Goal: Information Seeking & Learning: Learn about a topic

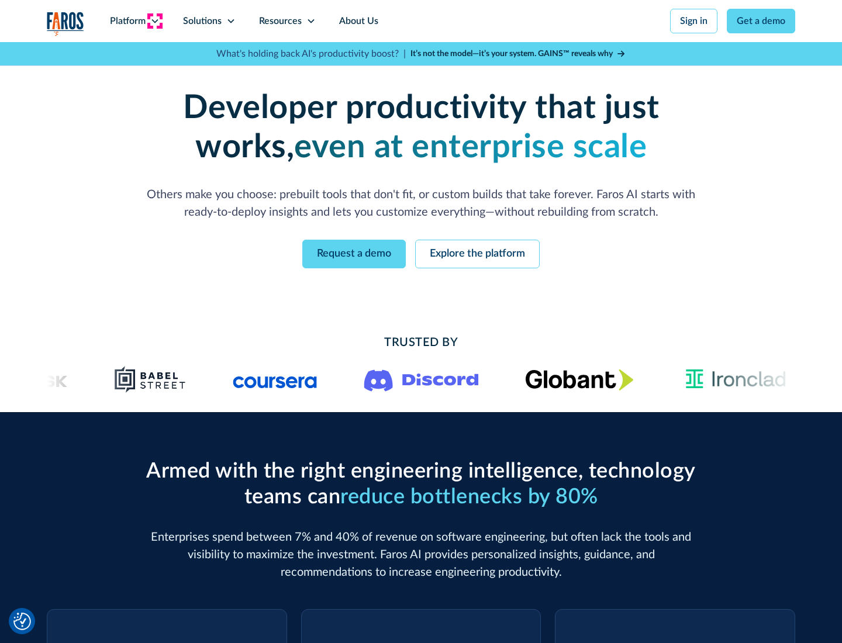
click at [154, 21] on icon at bounding box center [154, 20] width 9 height 9
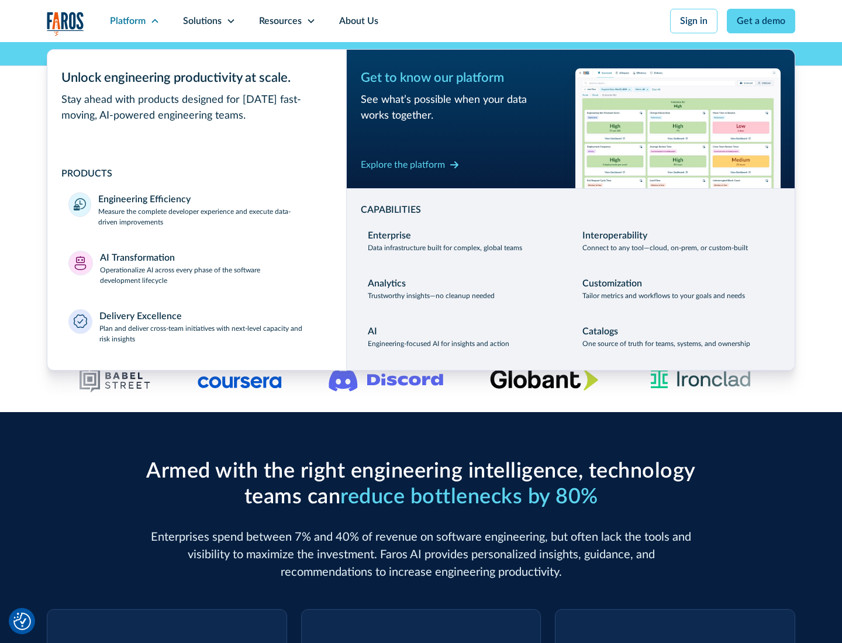
click at [212, 216] on p "Measure the complete developer experience and execute data-driven improvements" at bounding box center [211, 216] width 227 height 21
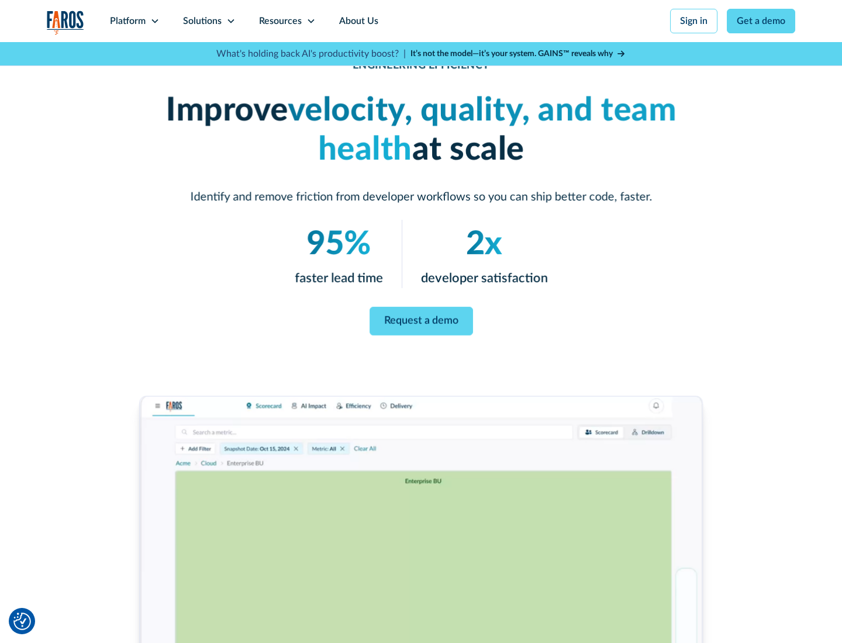
click at [421, 319] on link "Request a demo" at bounding box center [422, 321] width 104 height 29
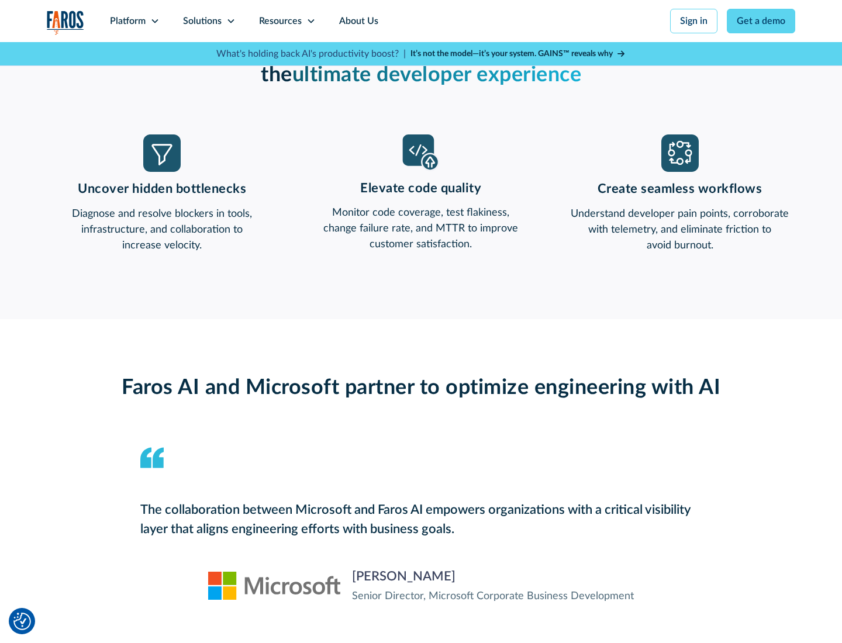
click at [154, 21] on icon at bounding box center [154, 20] width 9 height 9
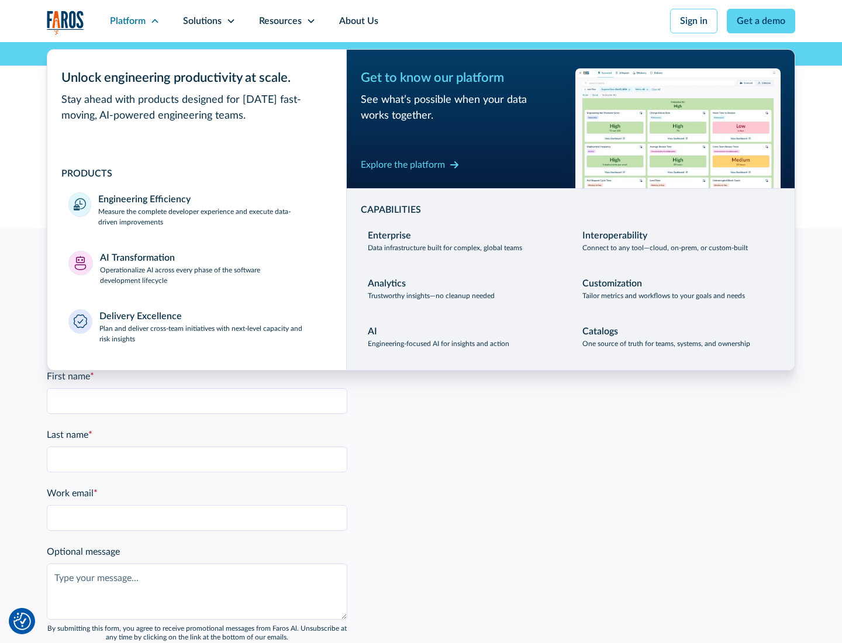
scroll to position [2565, 0]
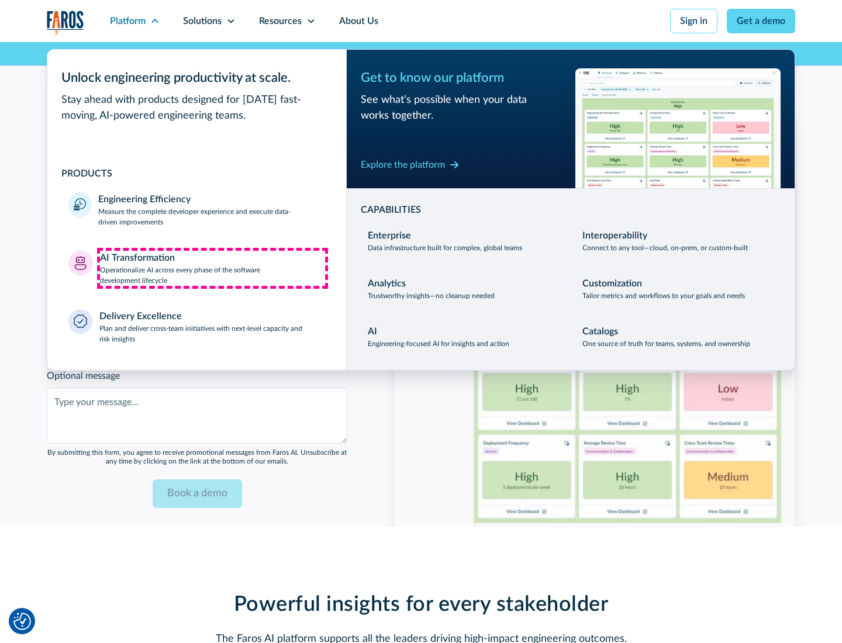
click at [212, 268] on p "Operationalize AI across every phase of the software development lifecycle" at bounding box center [213, 275] width 226 height 21
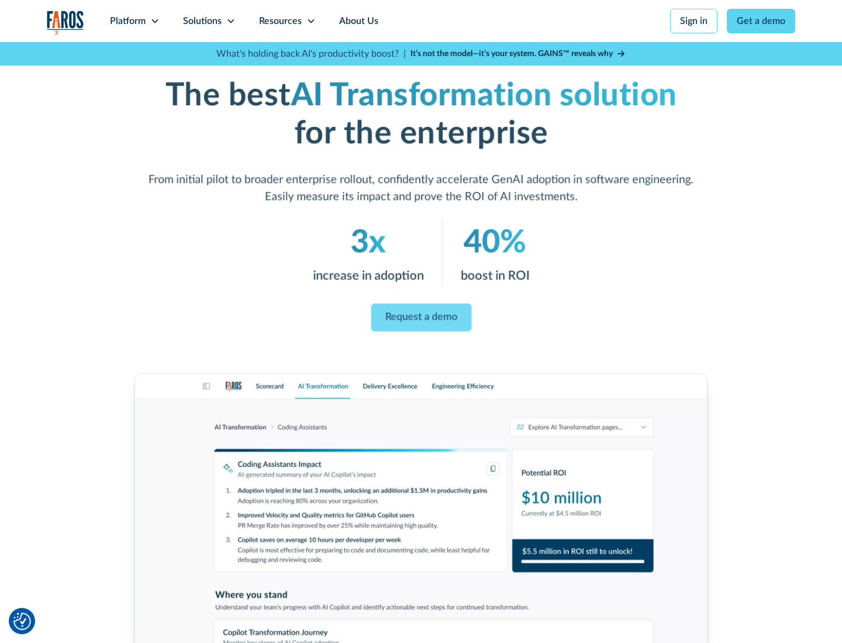
click at [421, 318] on link "Request a demo" at bounding box center [421, 318] width 101 height 28
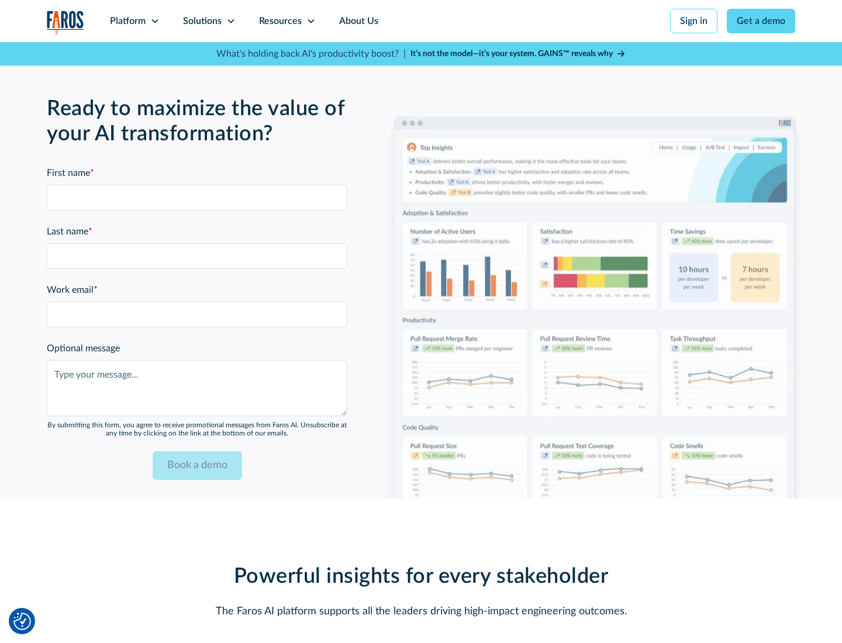
scroll to position [2847, 0]
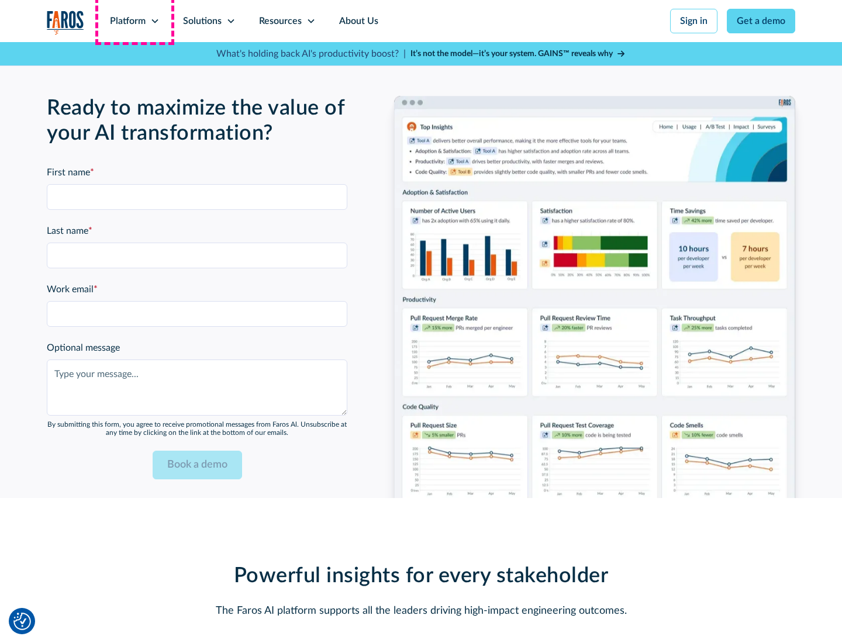
click at [134, 21] on div "Platform" at bounding box center [128, 21] width 36 height 14
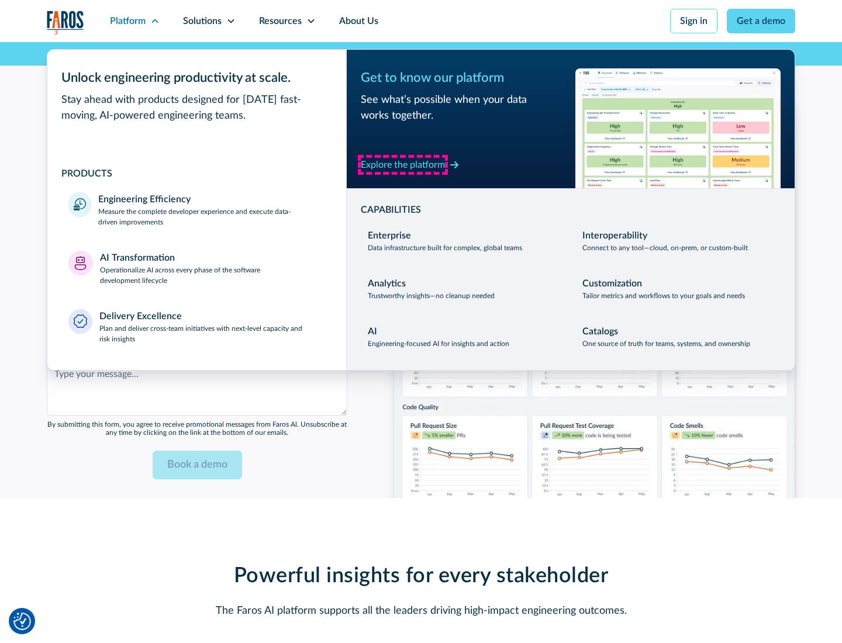
click at [403, 164] on div "Explore the platform" at bounding box center [403, 165] width 84 height 14
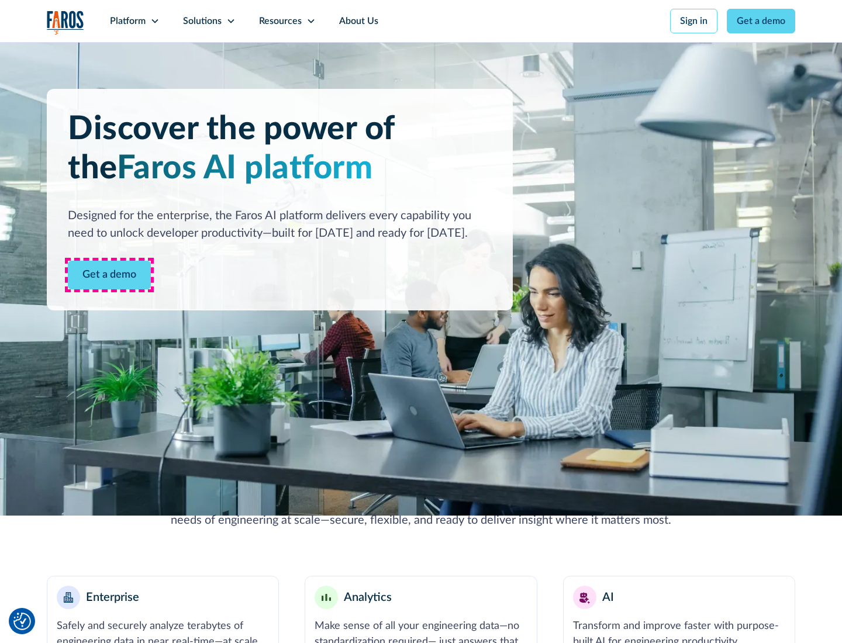
click at [109, 275] on link "Get a demo" at bounding box center [109, 275] width 83 height 29
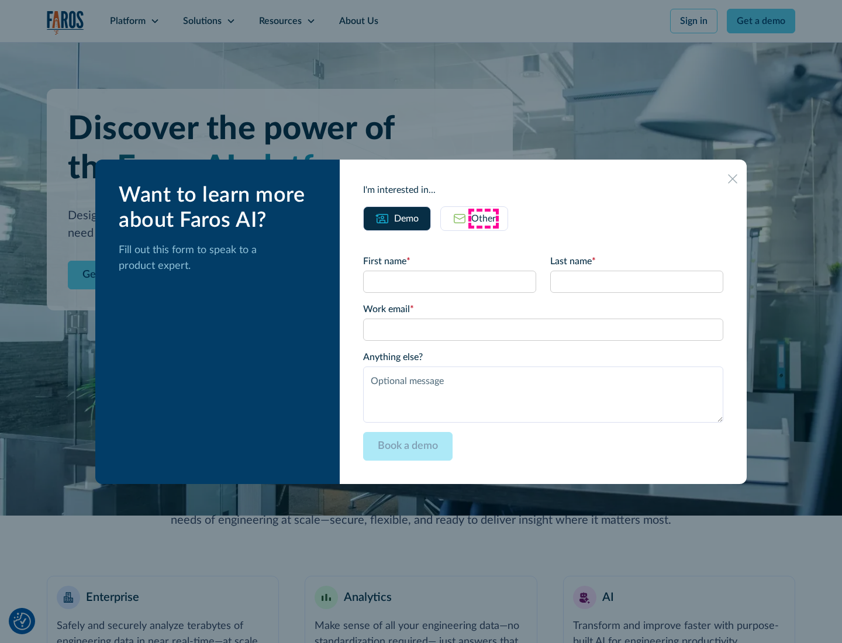
click at [484, 218] on div "Other" at bounding box center [483, 219] width 25 height 14
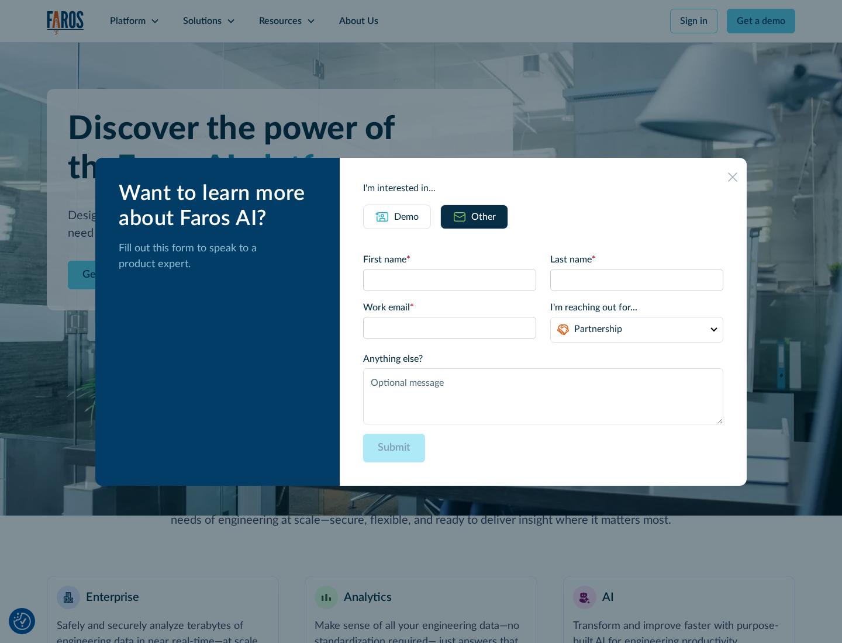
click at [406, 216] on div "Demo" at bounding box center [406, 217] width 25 height 14
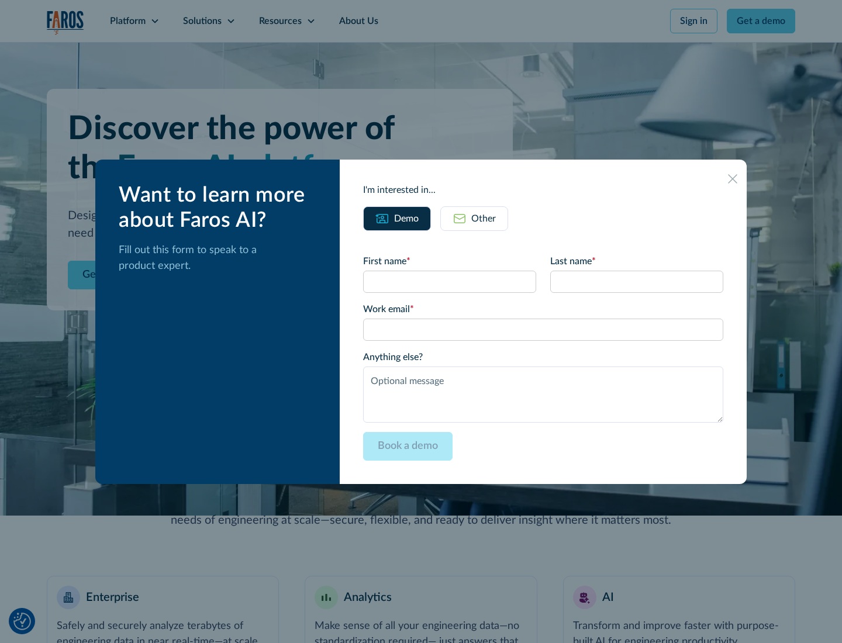
click at [733, 178] on icon at bounding box center [732, 178] width 9 height 9
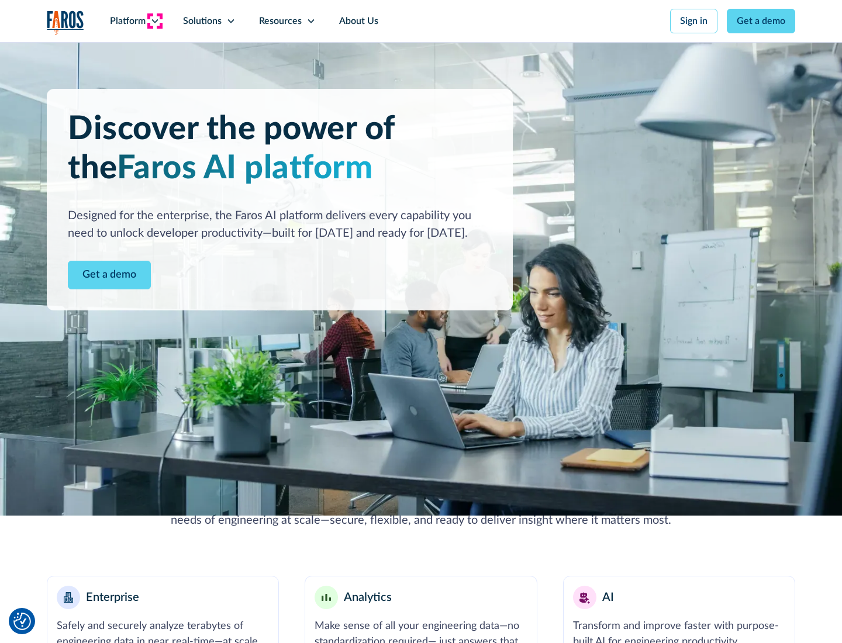
click at [154, 21] on icon at bounding box center [154, 20] width 9 height 9
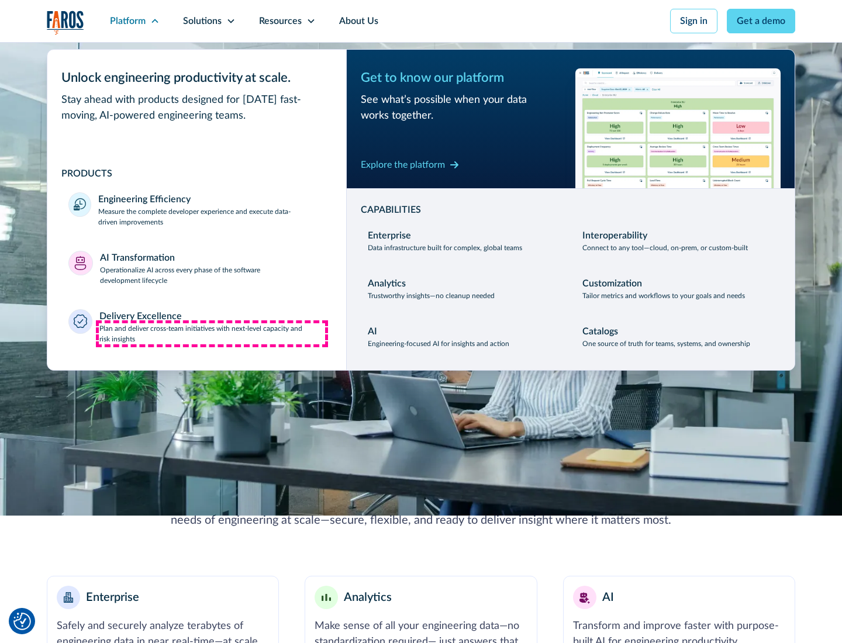
click at [212, 333] on p "Plan and deliver cross-team initiatives with next-level capacity and risk insig…" at bounding box center [212, 333] width 226 height 21
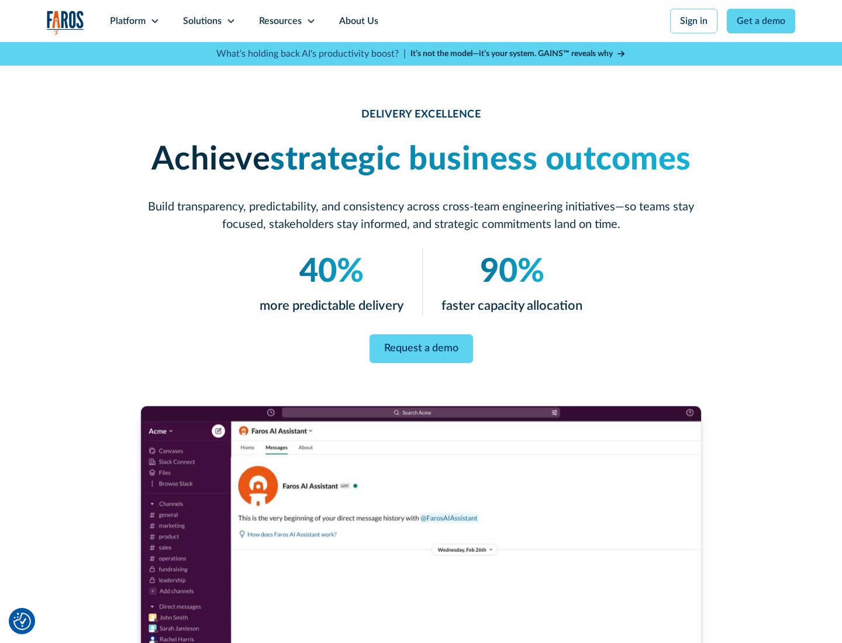
click at [230, 21] on icon at bounding box center [230, 20] width 9 height 9
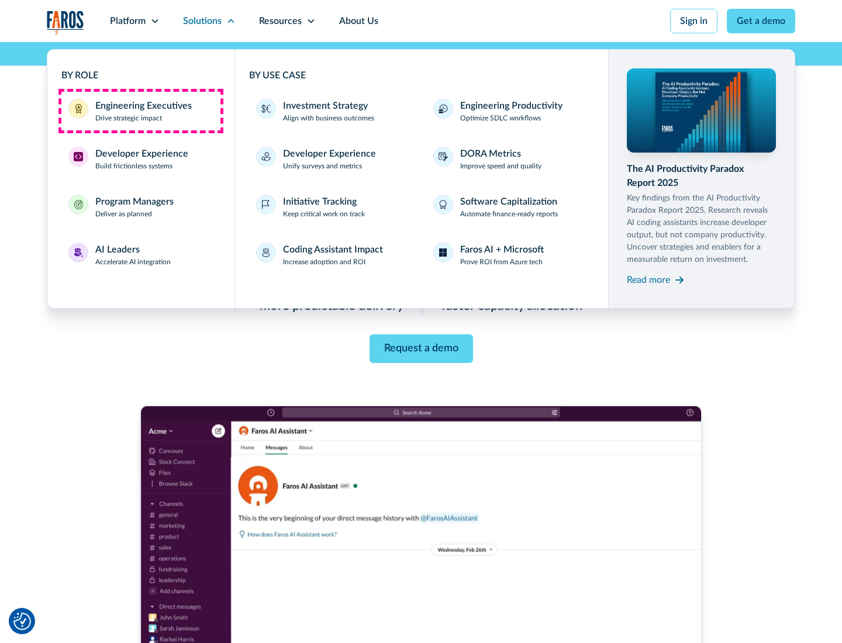
click at [140, 111] on div "Engineering Executives" at bounding box center [143, 106] width 96 height 14
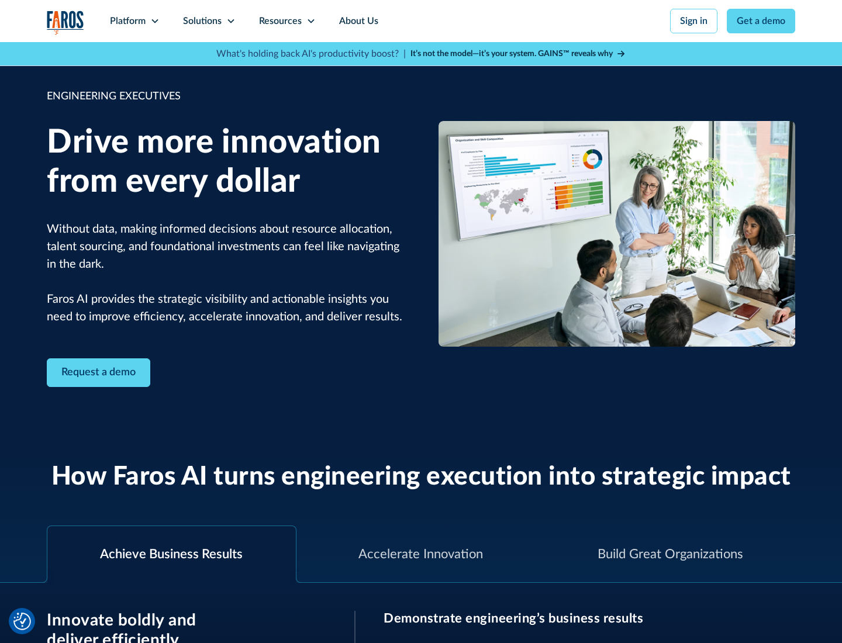
click at [230, 21] on icon at bounding box center [230, 20] width 9 height 9
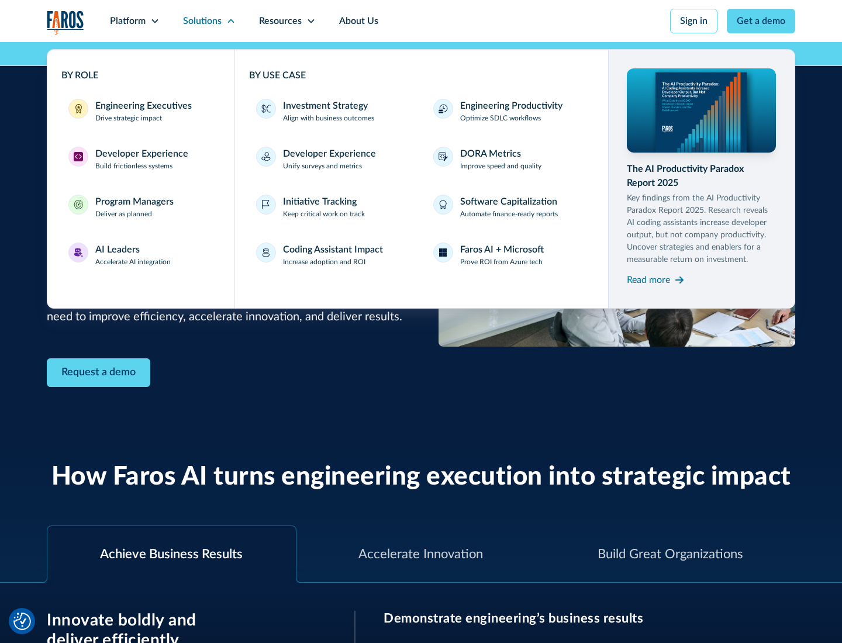
click at [140, 154] on div "Developer Experience" at bounding box center [141, 154] width 93 height 14
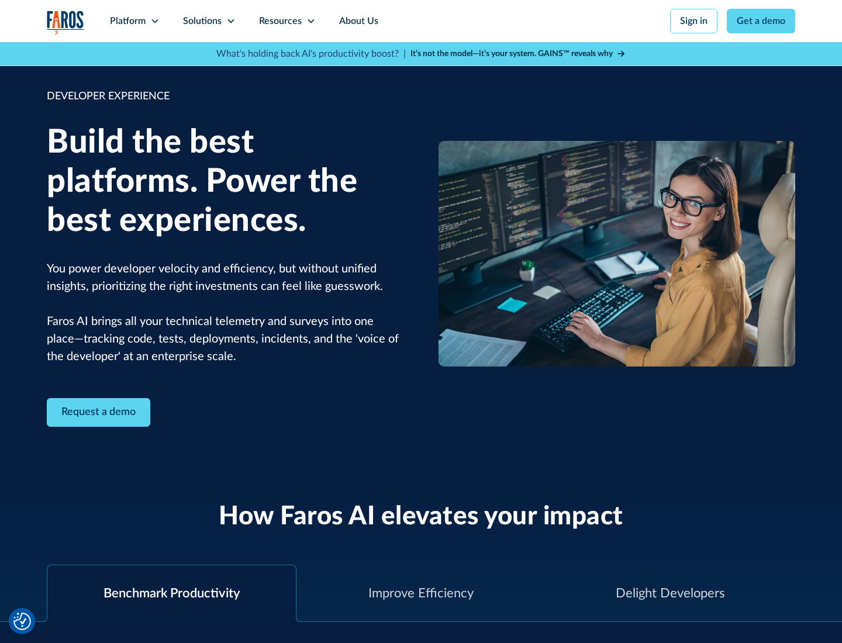
click at [209, 21] on div "Solutions" at bounding box center [202, 21] width 39 height 14
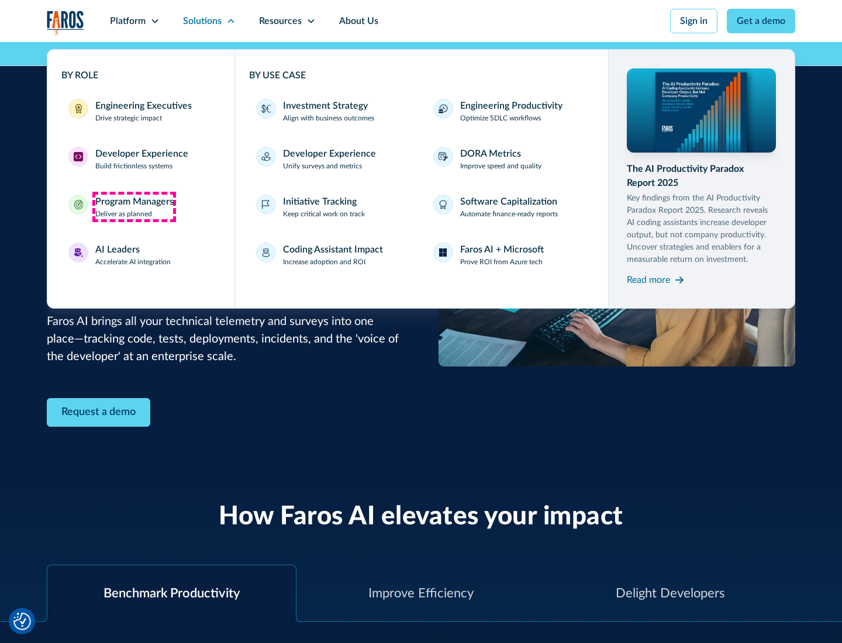
click at [134, 207] on div "Program Managers" at bounding box center [134, 202] width 78 height 14
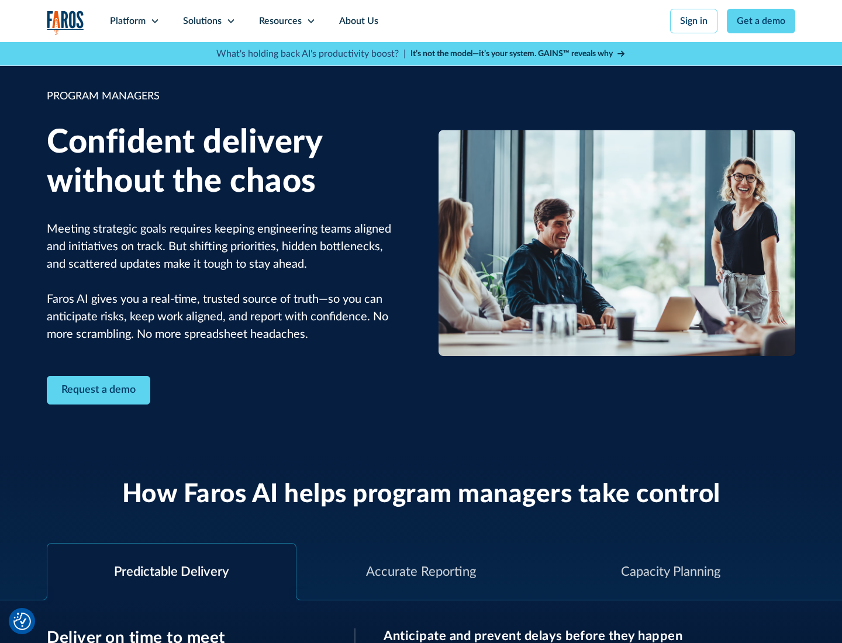
click at [230, 21] on icon at bounding box center [230, 20] width 9 height 9
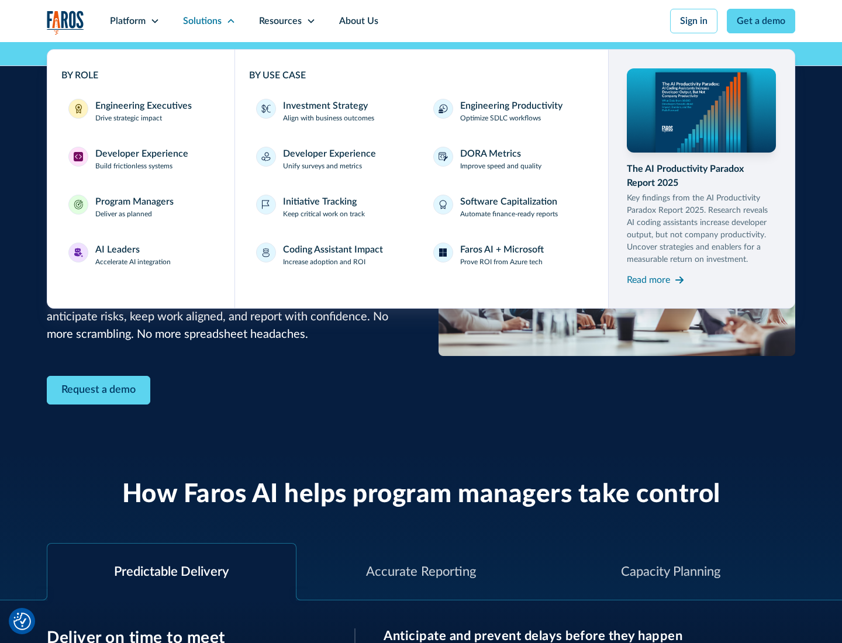
click at [133, 255] on div "AI Leaders" at bounding box center [117, 250] width 44 height 14
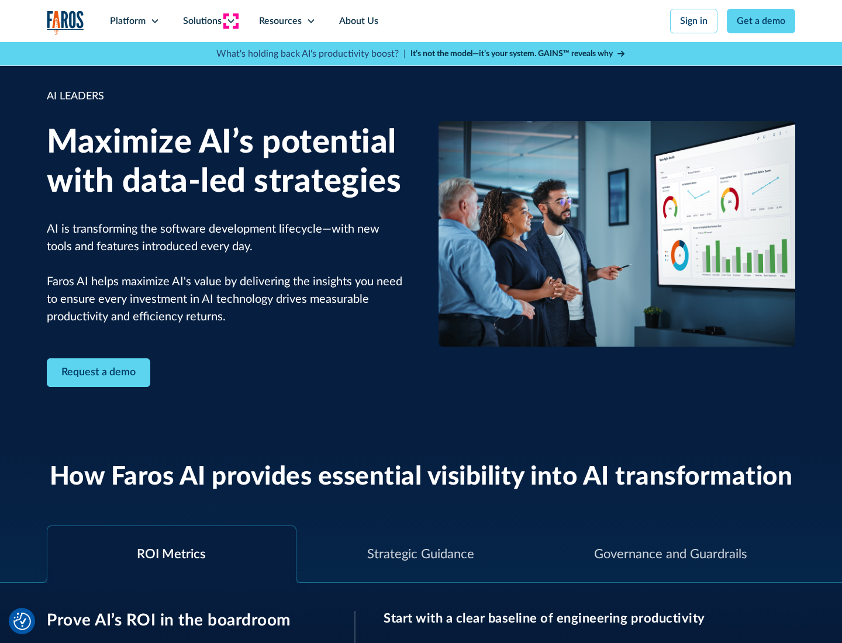
click at [230, 21] on icon at bounding box center [230, 20] width 9 height 9
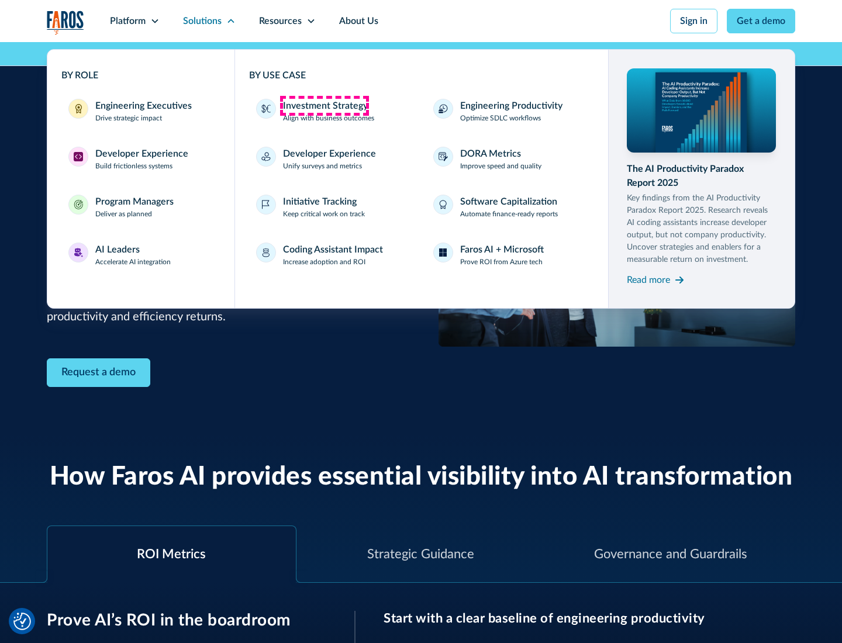
click at [324, 106] on div "Investment Strategy" at bounding box center [325, 106] width 85 height 14
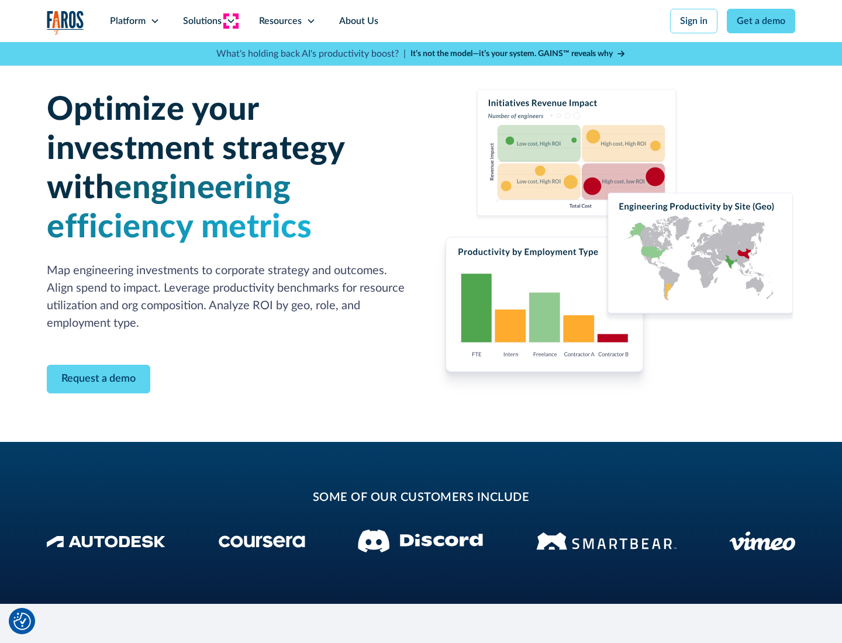
click at [230, 21] on icon at bounding box center [230, 20] width 9 height 9
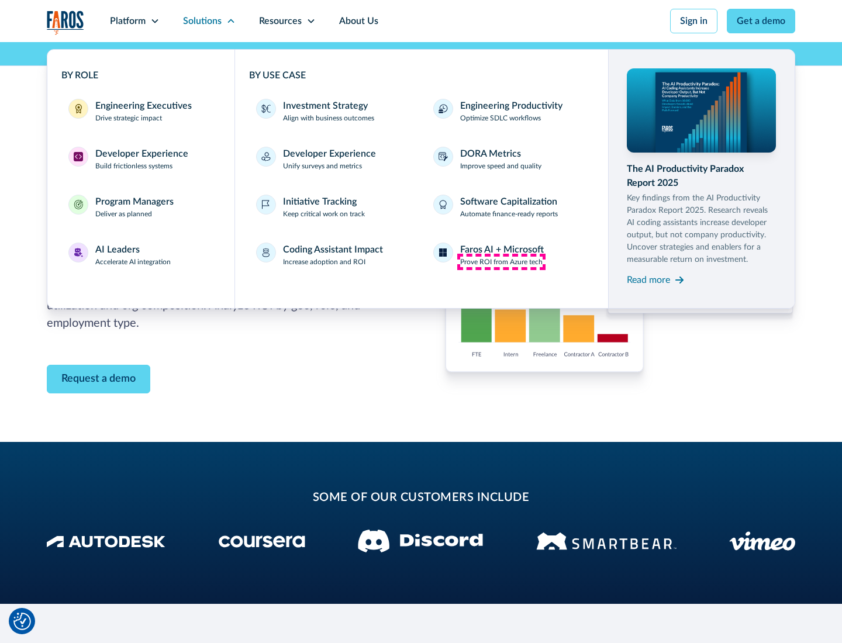
click at [501, 262] on p "Prove ROI from Azure tech" at bounding box center [501, 262] width 82 height 11
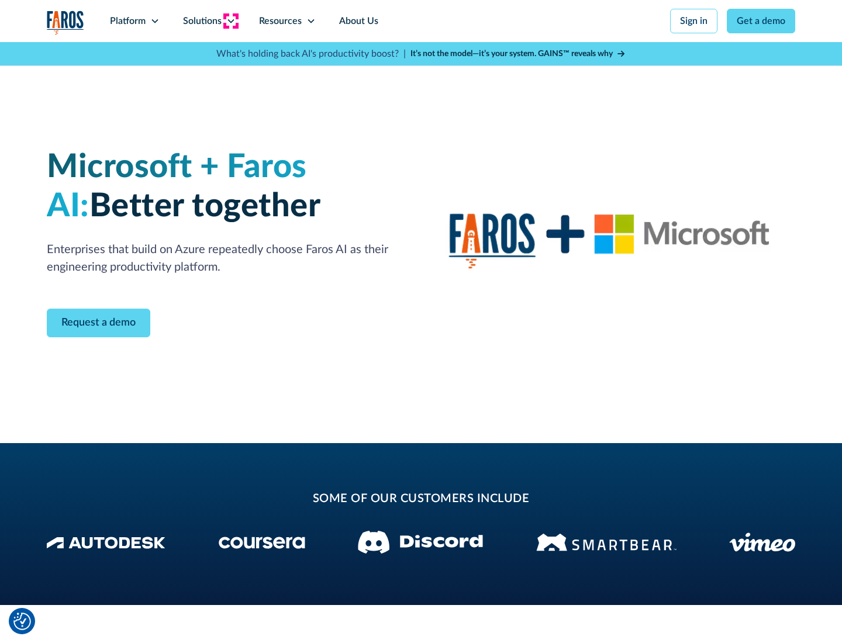
click at [230, 21] on icon at bounding box center [230, 20] width 9 height 9
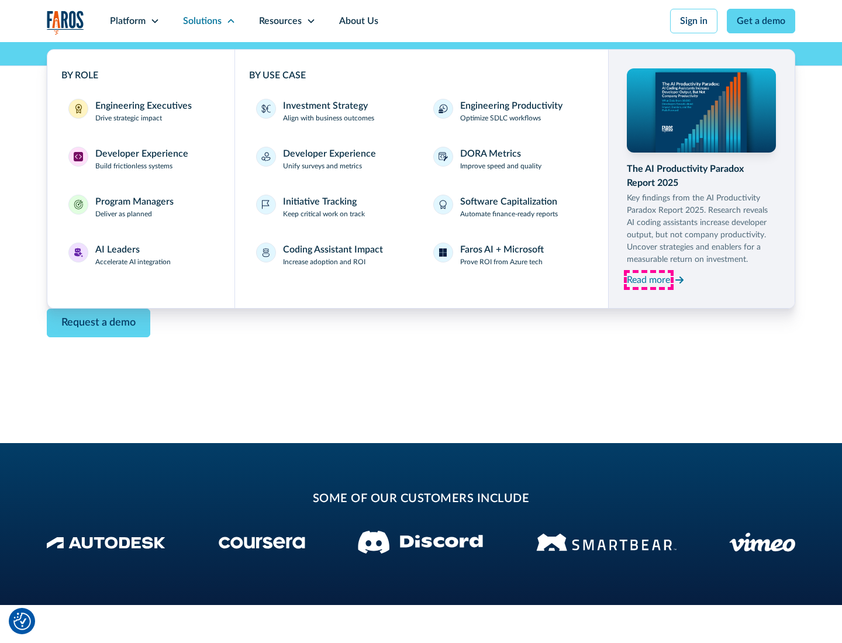
click at [649, 280] on div "Read more" at bounding box center [648, 280] width 43 height 14
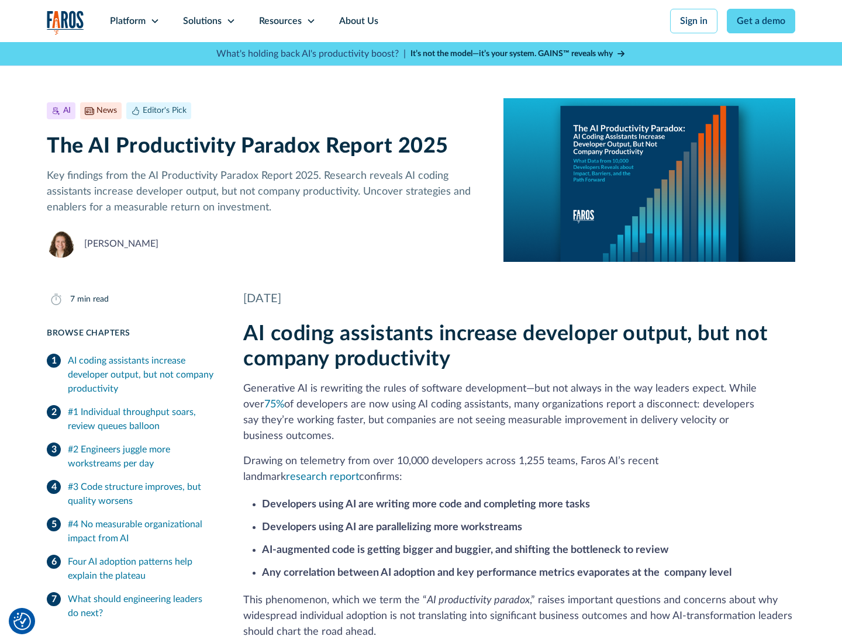
click at [310, 21] on icon at bounding box center [310, 20] width 9 height 9
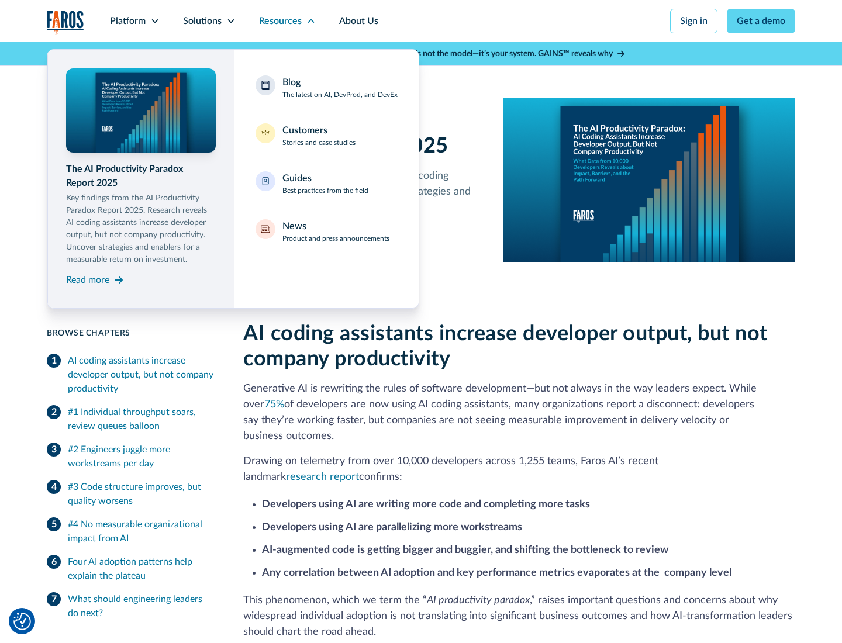
click at [340, 88] on div "Blog The latest on AI, DevProd, and DevEx" at bounding box center [339, 87] width 115 height 25
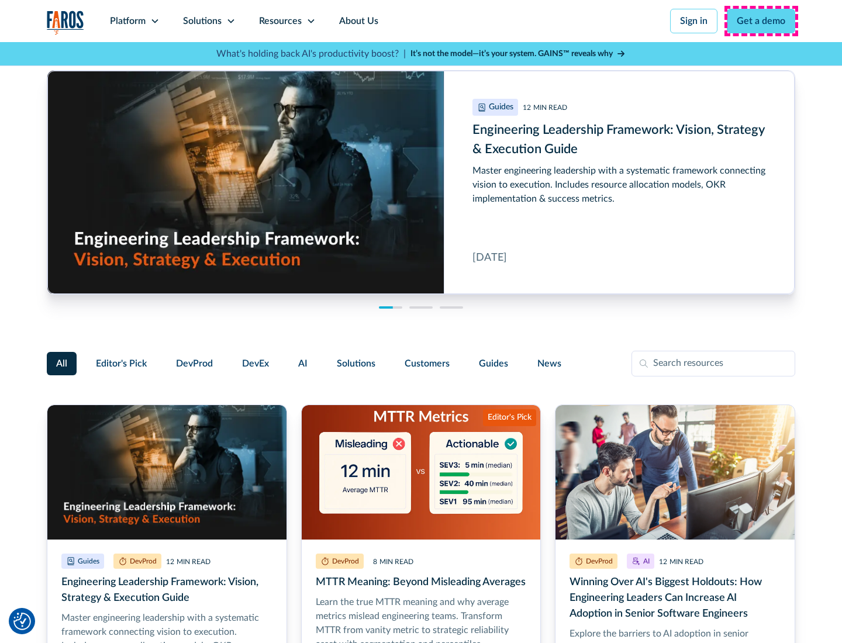
click at [761, 21] on link "Get a demo" at bounding box center [761, 21] width 68 height 25
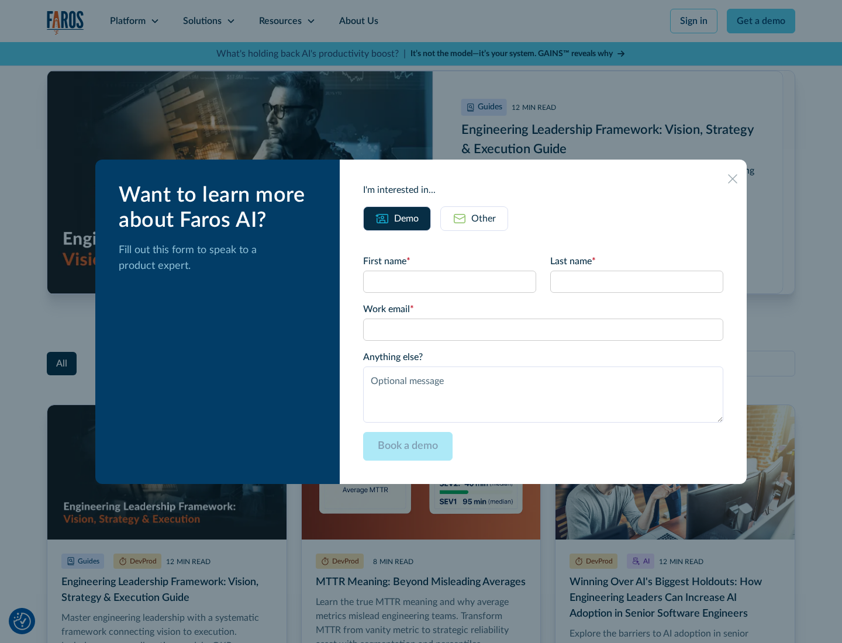
click at [474, 218] on div "Other" at bounding box center [483, 219] width 25 height 14
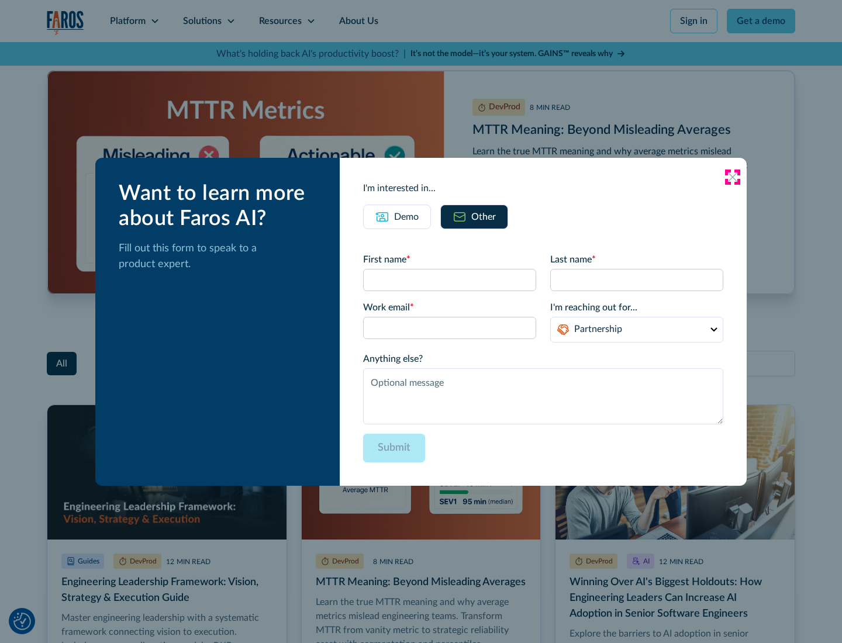
click at [733, 177] on icon at bounding box center [732, 177] width 9 height 9
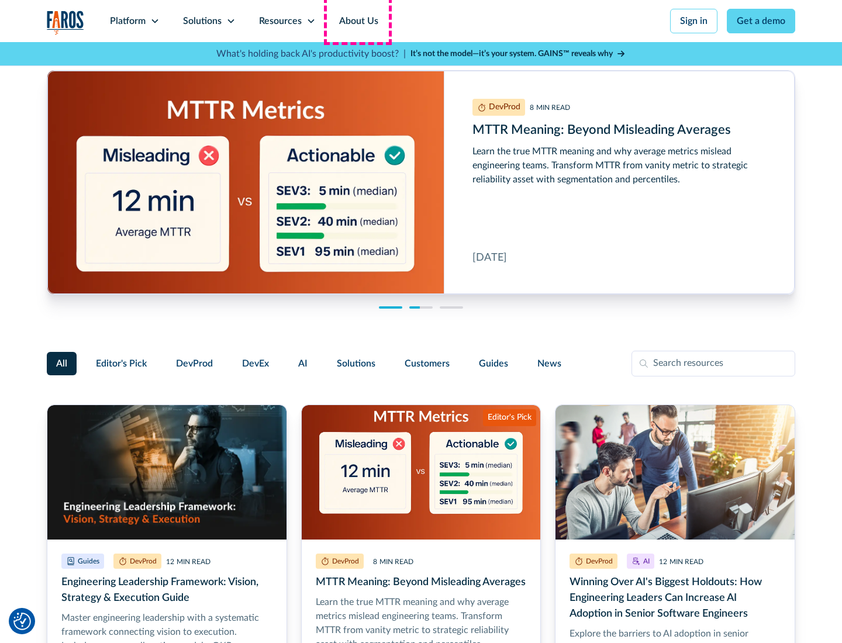
click at [357, 21] on link "About Us" at bounding box center [358, 21] width 63 height 42
